Goal: Ask a question: Seek information or help from site administrators or community

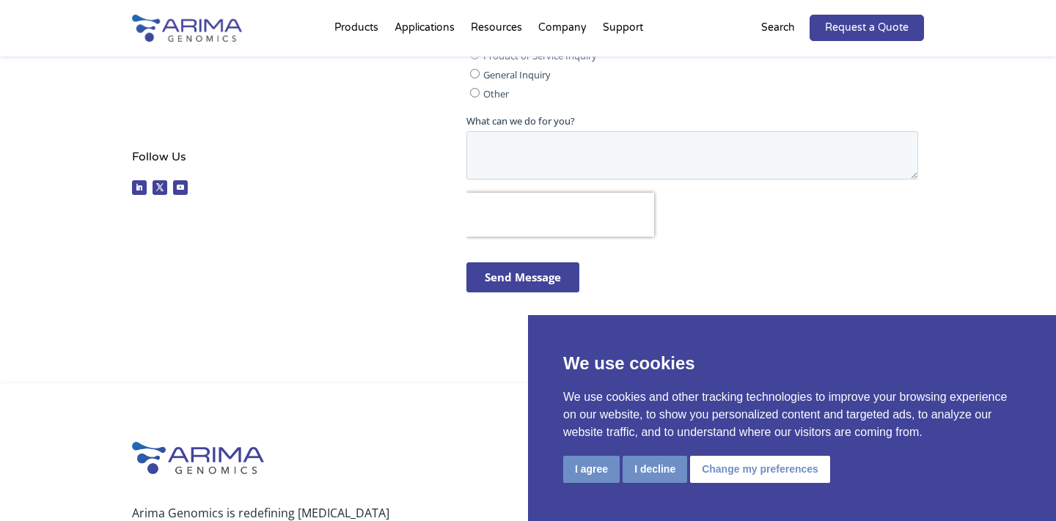
scroll to position [543, 0]
click at [651, 467] on button "I decline" at bounding box center [655, 469] width 65 height 27
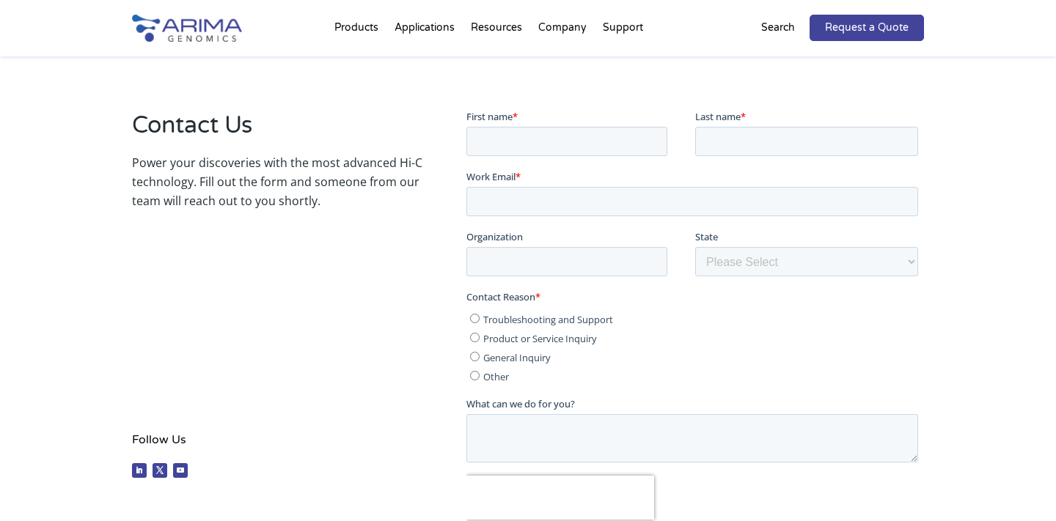
scroll to position [268, 0]
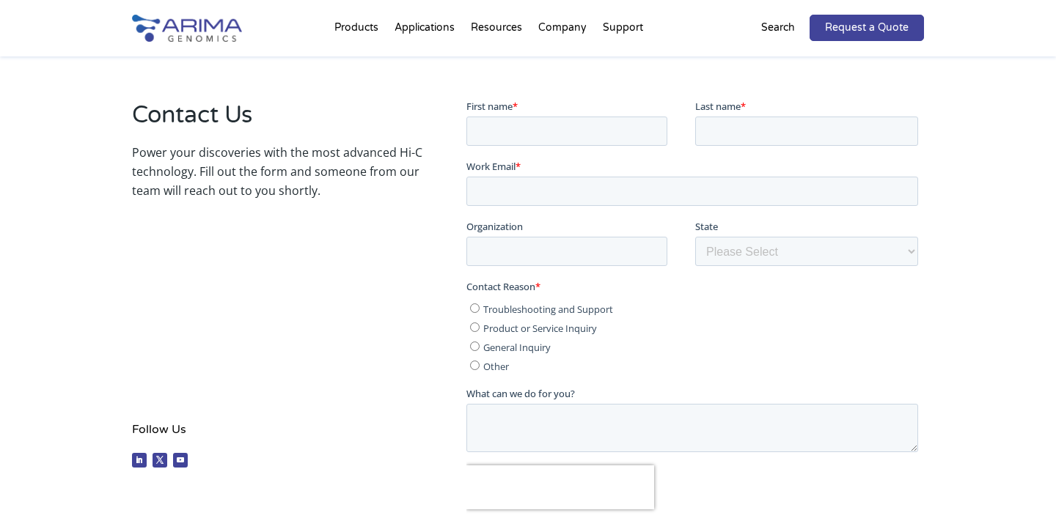
click at [495, 309] on span "Troubleshooting and Support" at bounding box center [548, 308] width 130 height 13
click at [479, 309] on input "Troubleshooting and Support" at bounding box center [474, 308] width 10 height 10
radio input "true"
click at [553, 122] on input "First name *" at bounding box center [566, 130] width 201 height 29
type input "[PERSON_NAME]"
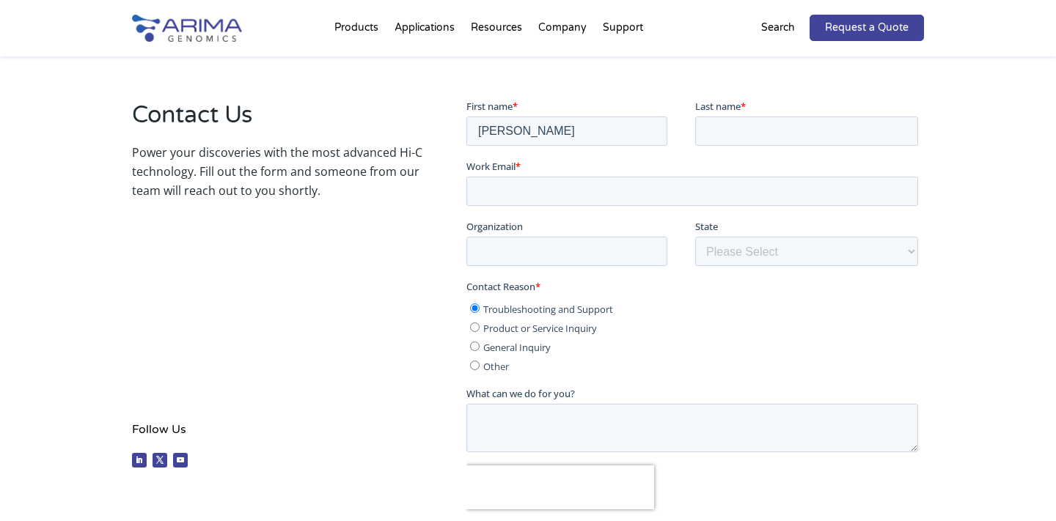
click at [733, 149] on fieldset "First name * [PERSON_NAME] Last name *" at bounding box center [695, 128] width 458 height 60
click at [733, 136] on input "Last name *" at bounding box center [805, 130] width 223 height 29
type input "[PERSON_NAME]"
click at [683, 198] on input "Work Email *" at bounding box center [692, 190] width 452 height 29
type input "[PERSON_NAME][EMAIL_ADDRESS][DOMAIN_NAME]"
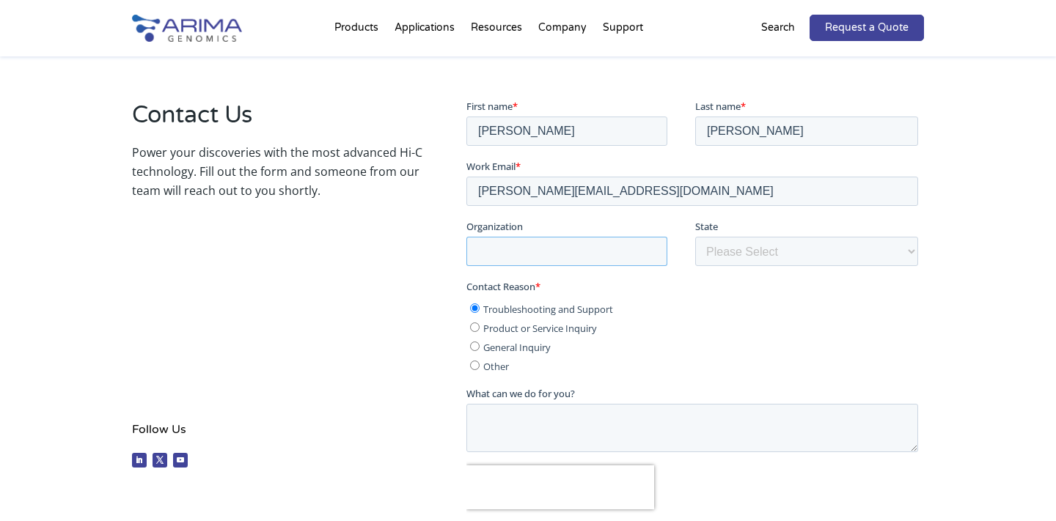
click at [590, 260] on input "Organization" at bounding box center [566, 250] width 201 height 29
type input "[US_STATE] Health and [GEOGRAPHIC_DATA]"
click at [769, 254] on select "Please Select Other/Non-US [US_STATE] [US_STATE] [US_STATE] [US_STATE] [US_STAT…" at bounding box center [805, 250] width 223 height 29
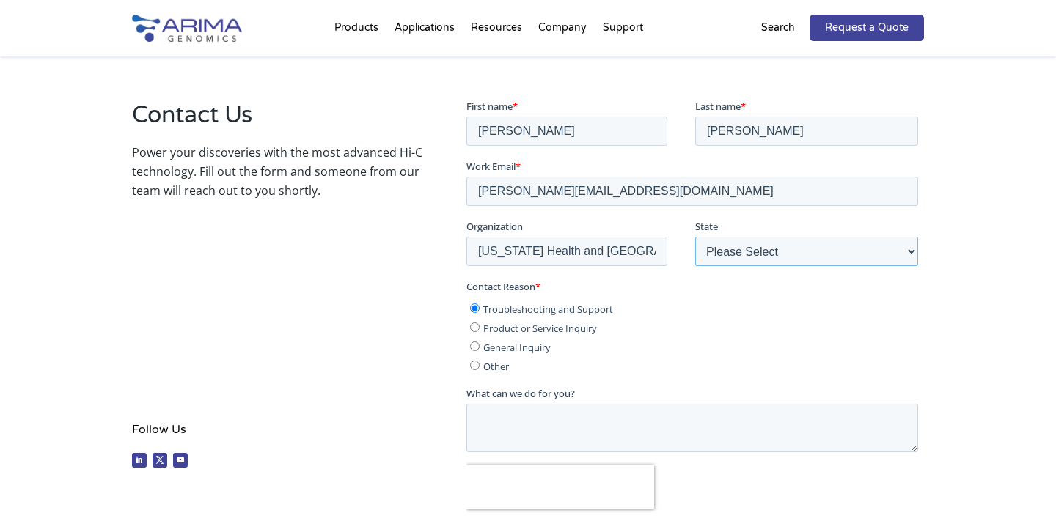
select select "[US_STATE]"
click at [694, 236] on select "Please Select Other/Non-US [US_STATE] [US_STATE] [US_STATE] [US_STATE] [US_STAT…" at bounding box center [805, 250] width 223 height 29
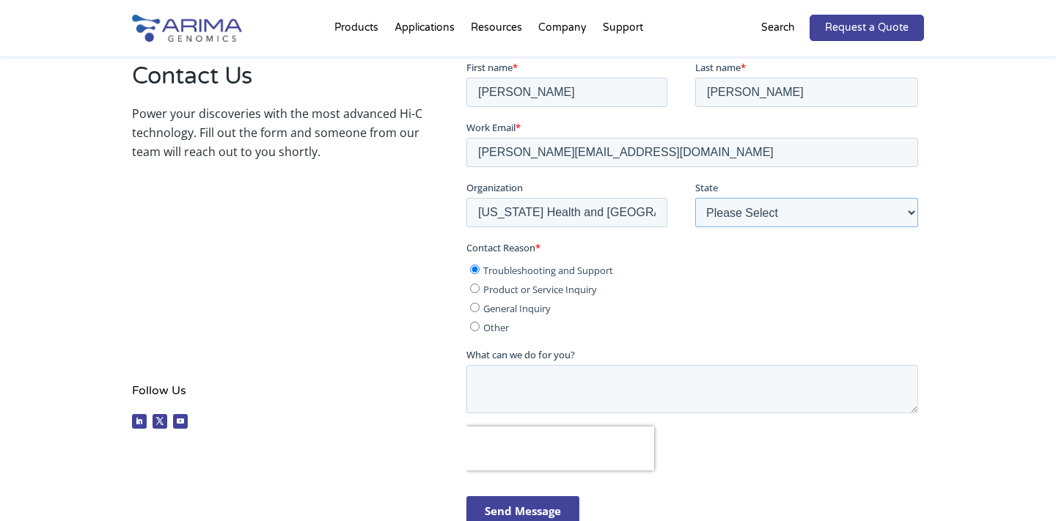
scroll to position [315, 0]
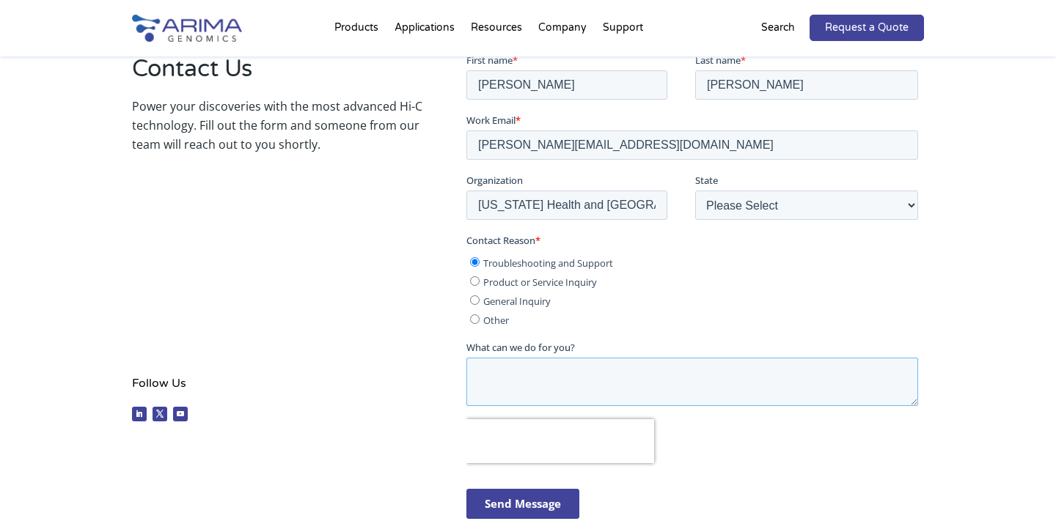
click at [533, 377] on textarea "What can we do for you?" at bounding box center [692, 381] width 452 height 48
click at [478, 369] on textarea "I was wondering if" at bounding box center [692, 381] width 452 height 48
click at [742, 376] on textarea "We are using the HiC+ kit, and I was wondering if" at bounding box center [692, 381] width 452 height 48
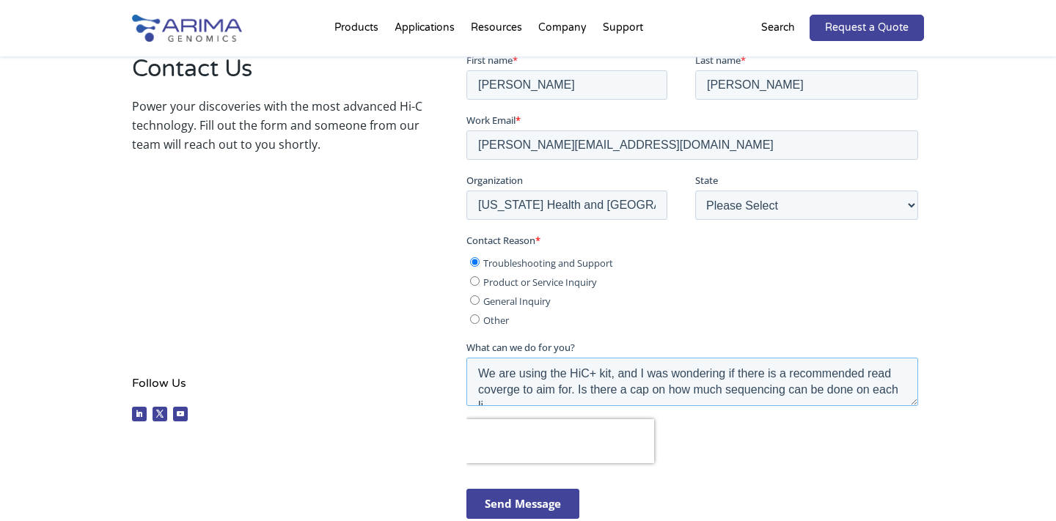
scroll to position [7, 0]
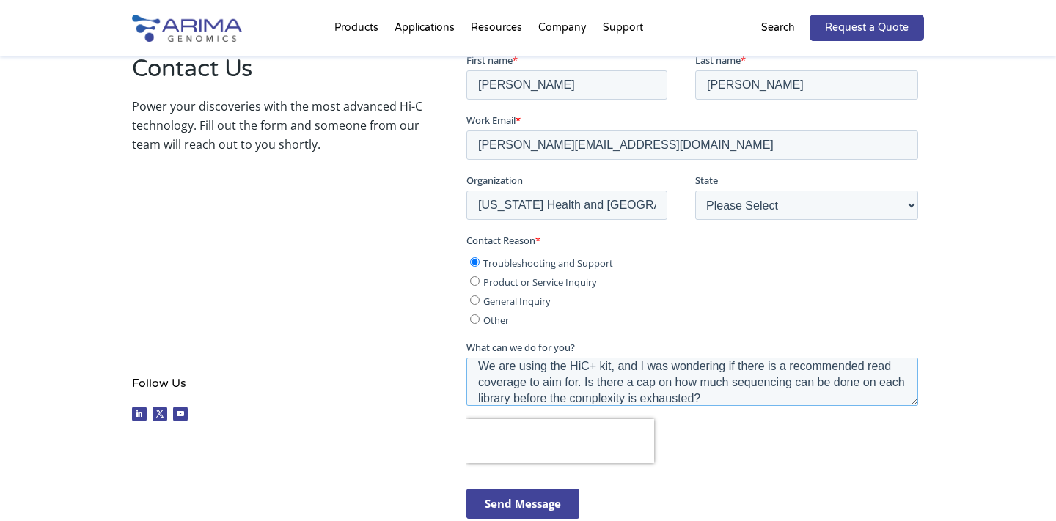
click at [742, 400] on textarea "We are using the HiC+ kit, and I was wondering if there is a recommended read c…" at bounding box center [692, 381] width 452 height 48
click at [576, 379] on textarea "We are using the HiC+ kit, and I was wondering if there is a recommended read c…" at bounding box center [692, 381] width 452 height 48
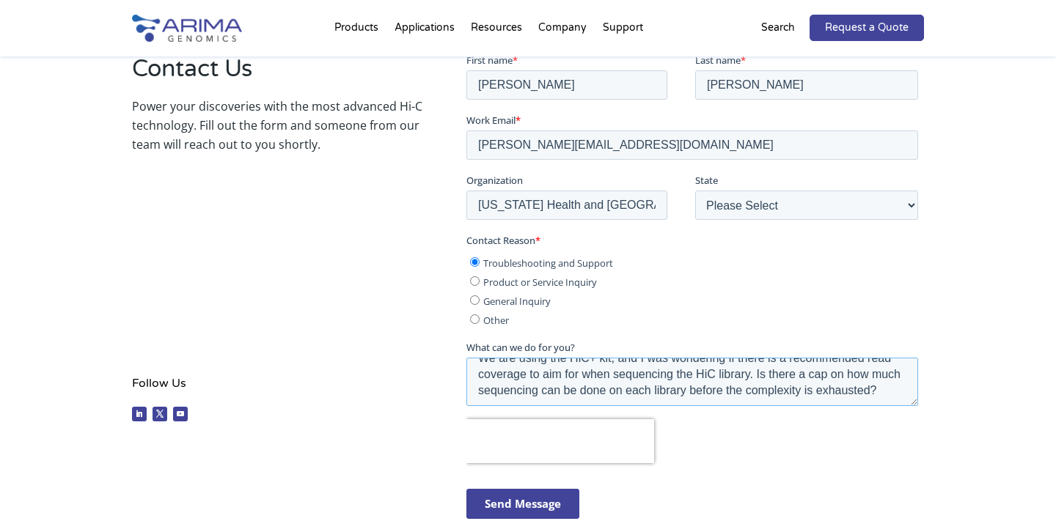
scroll to position [16, 0]
click at [813, 373] on textarea "We are using the HiC+ kit, and I was wondering if there is a recommended read c…" at bounding box center [692, 381] width 452 height 48
click at [763, 371] on textarea "We are using the HiC+ kit, and I was wondering if there is a recommended read c…" at bounding box center [692, 381] width 452 height 48
click at [645, 389] on textarea "We are using the HiC+ kit, and I was wondering if there is a recommended read c…" at bounding box center [692, 381] width 452 height 48
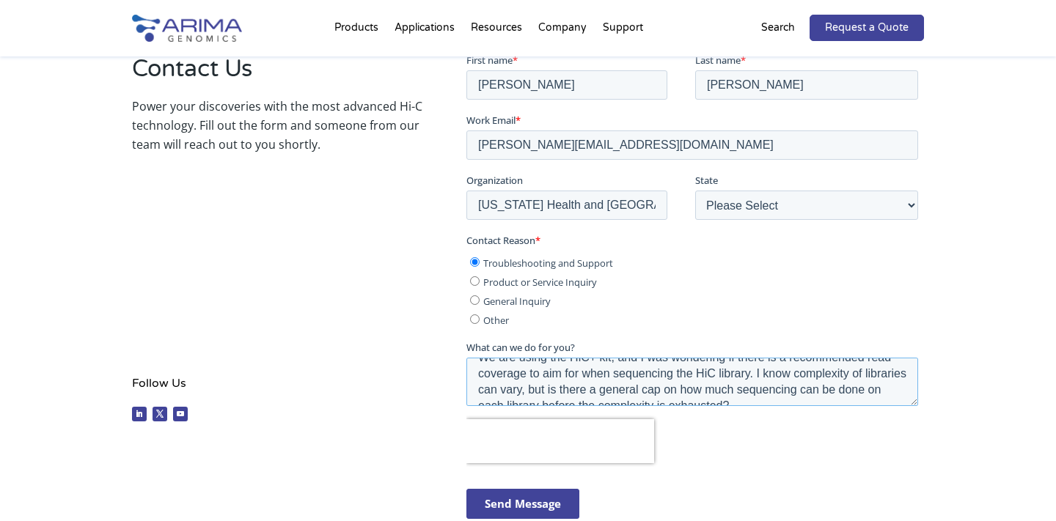
click at [645, 389] on textarea "We are using the HiC+ kit, and I was wondering if there is a recommended read c…" at bounding box center [692, 381] width 452 height 48
drag, startPoint x: 711, startPoint y: 375, endPoint x: 762, endPoint y: 375, distance: 51.3
click at [762, 375] on textarea "We are using the HiC+ kit, and I was wondering if there is a recommended read c…" at bounding box center [692, 381] width 452 height 48
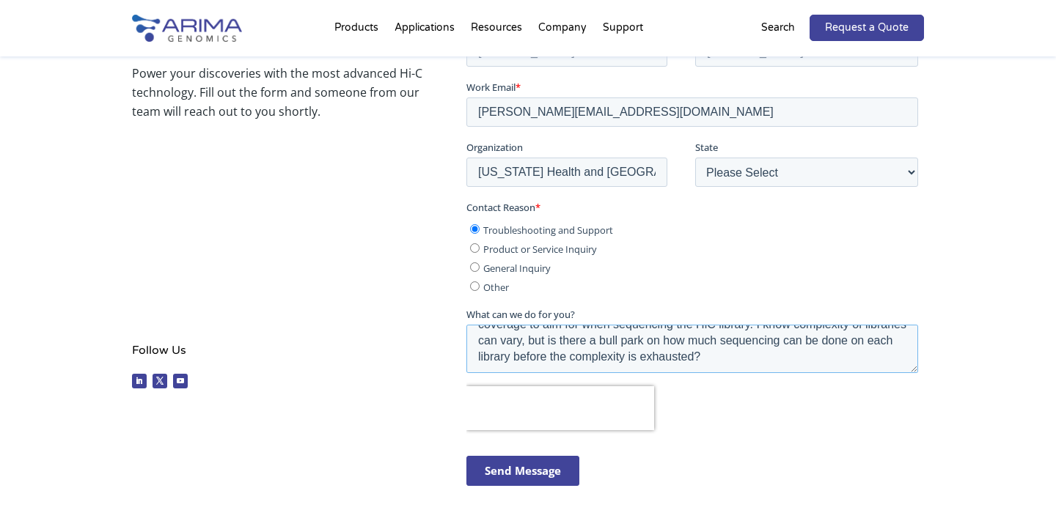
scroll to position [356, 0]
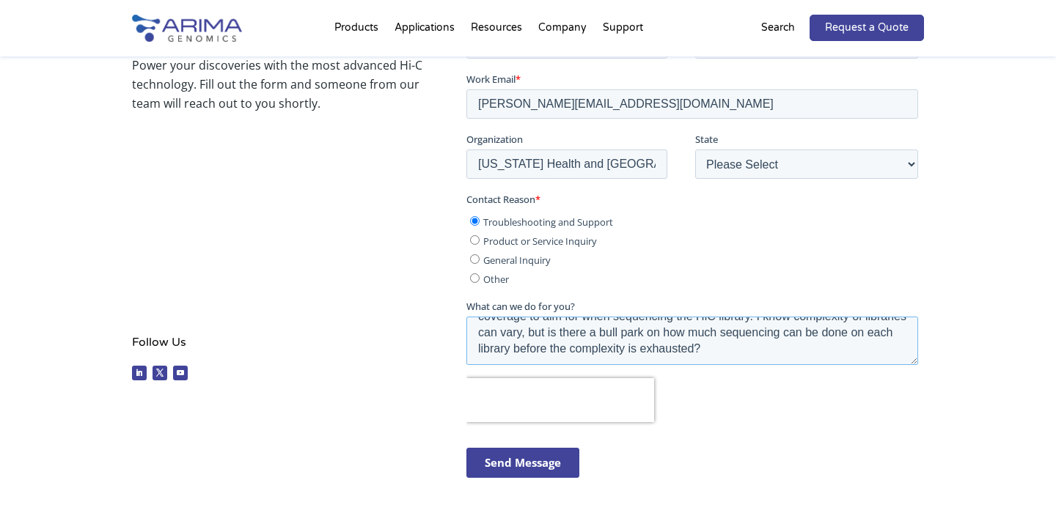
type textarea "We are using the HiC+ kit, and I was wondering if there is a recommended read c…"
click at [529, 466] on input "Send Message" at bounding box center [522, 462] width 113 height 30
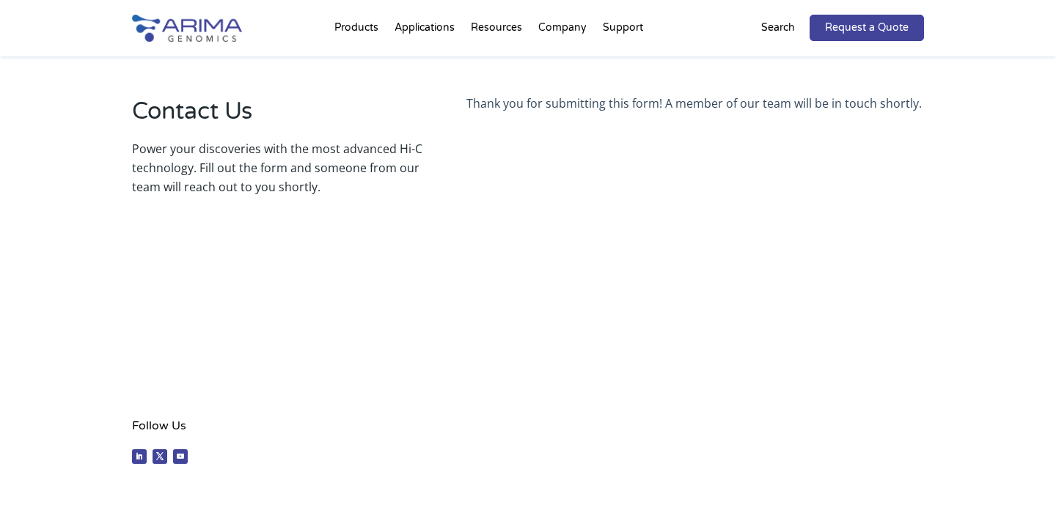
scroll to position [0, 0]
